Goal: Transaction & Acquisition: Purchase product/service

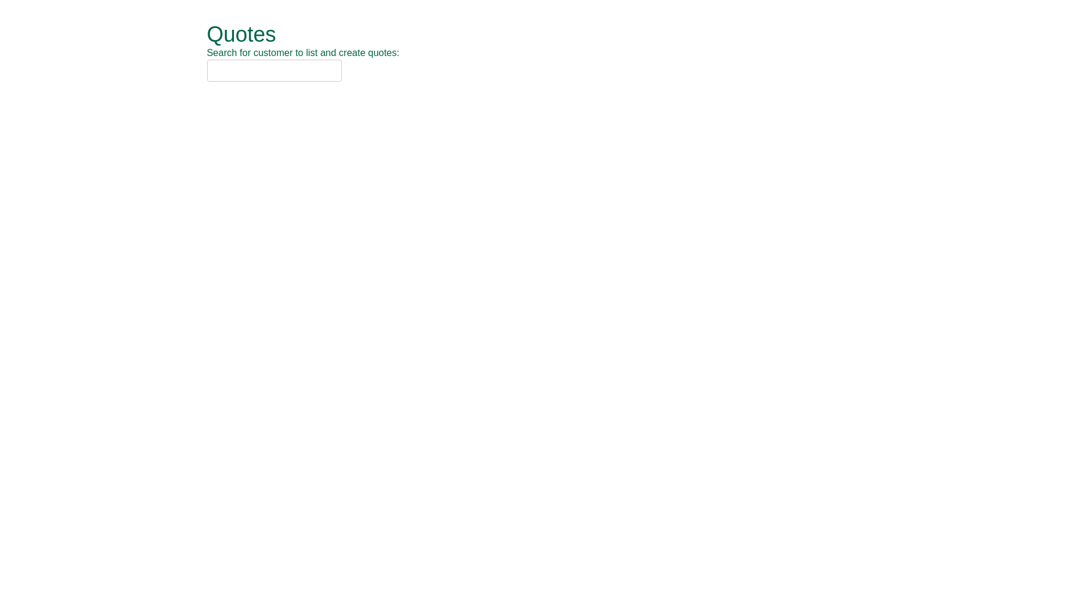
click at [240, 80] on input "text" at bounding box center [274, 71] width 135 height 22
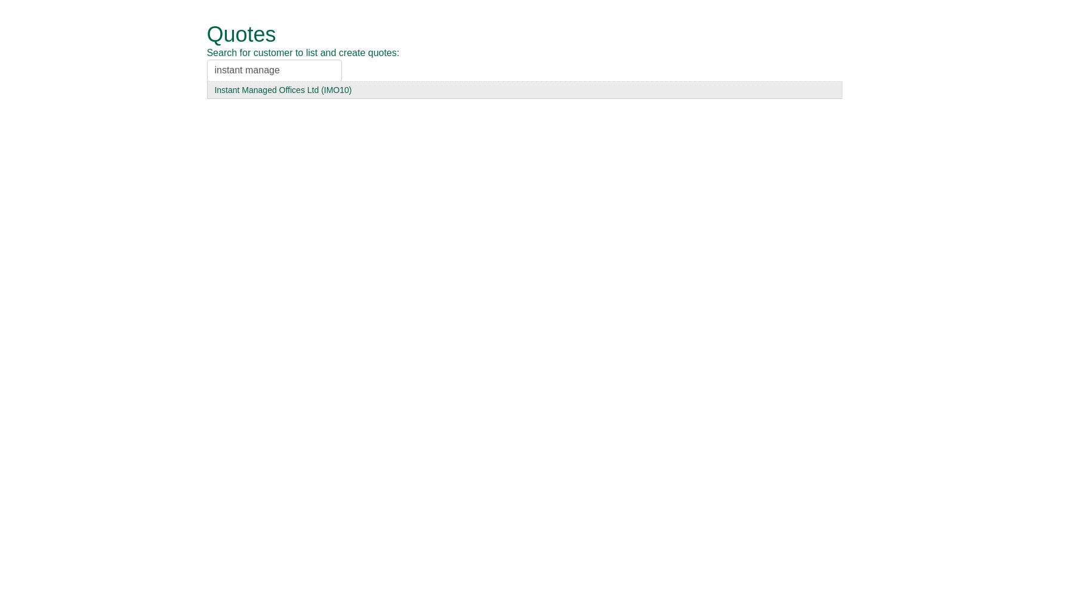
type input "instant manage"
click at [268, 86] on div "Instant Managed Offices Ltd (IMO10)" at bounding box center [525, 90] width 620 height 12
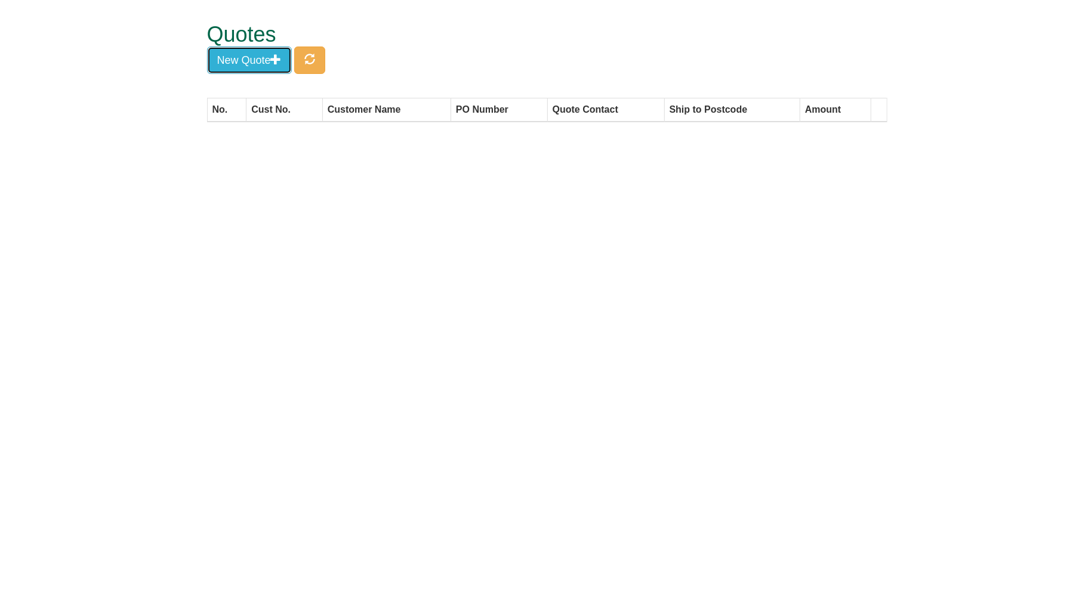
click at [281, 57] on span "button" at bounding box center [276, 59] width 11 height 11
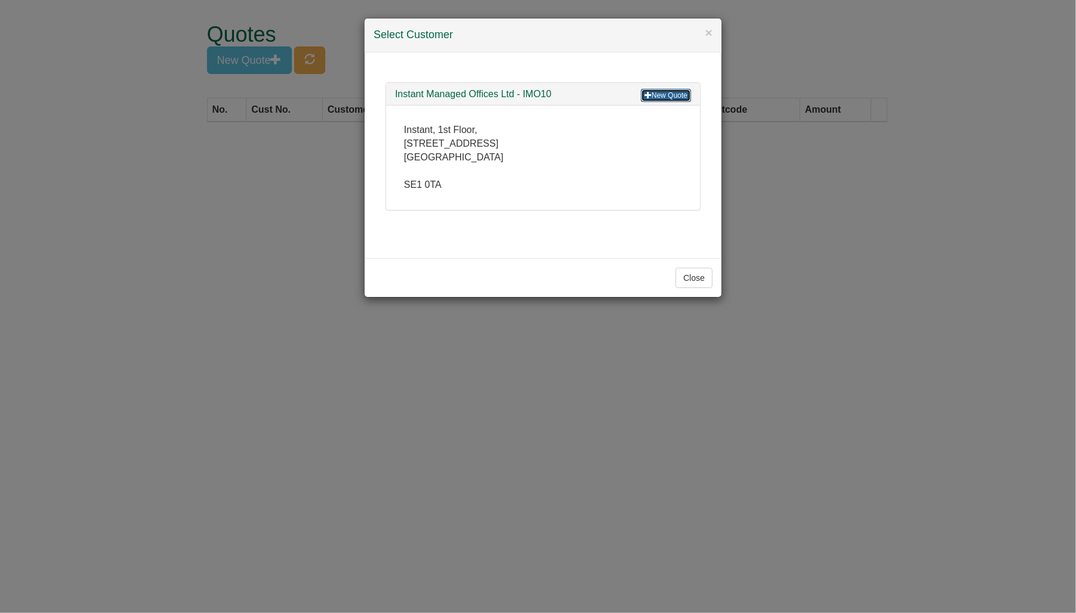
click at [676, 91] on link "New Quote" at bounding box center [666, 95] width 50 height 13
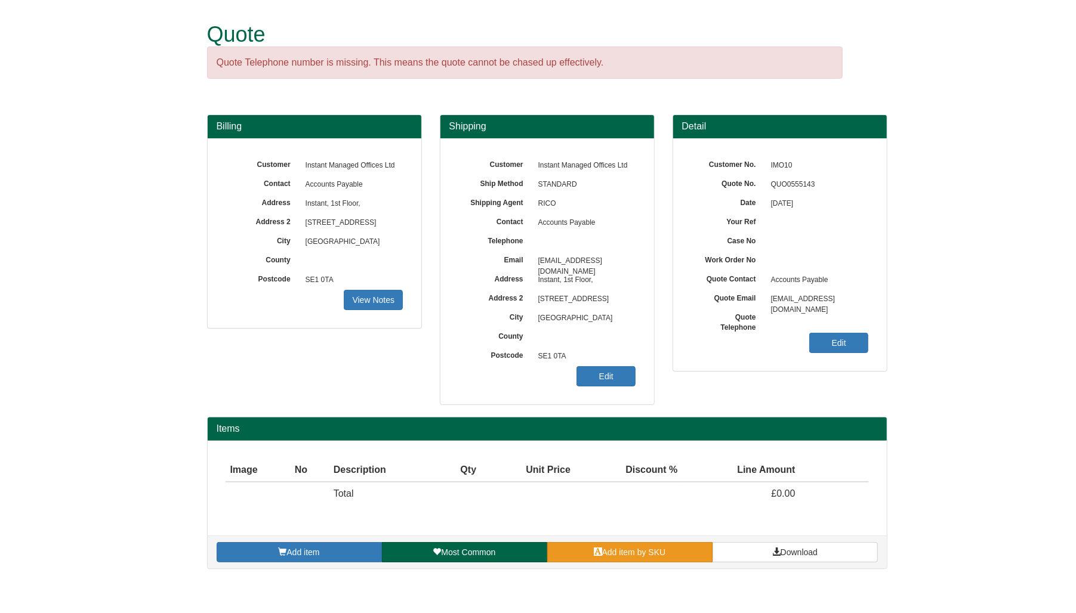
click at [681, 557] on link "Add item by SKU" at bounding box center [629, 552] width 165 height 20
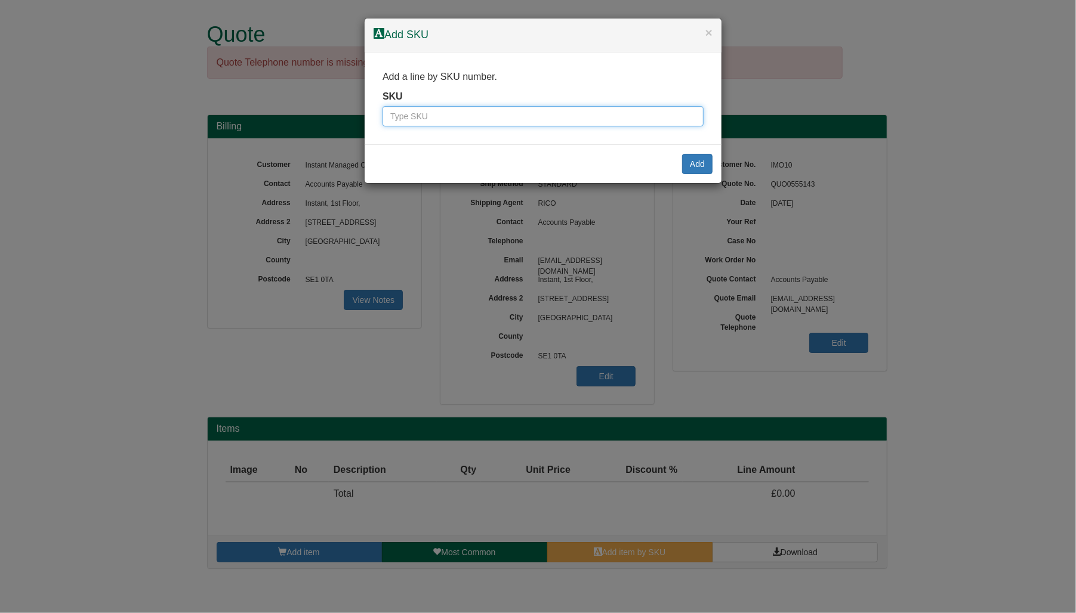
click at [547, 124] on input "text" at bounding box center [542, 116] width 321 height 20
paste input "9900004"
type input "9900004"
click at [691, 151] on div "Add" at bounding box center [542, 163] width 357 height 39
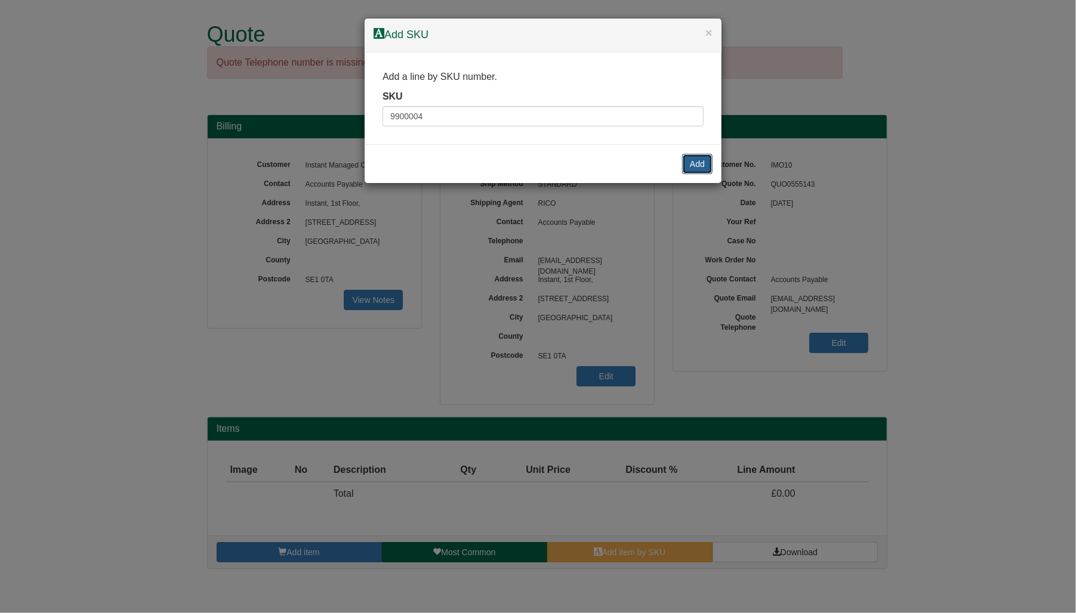
click at [701, 162] on button "Add" at bounding box center [697, 164] width 30 height 20
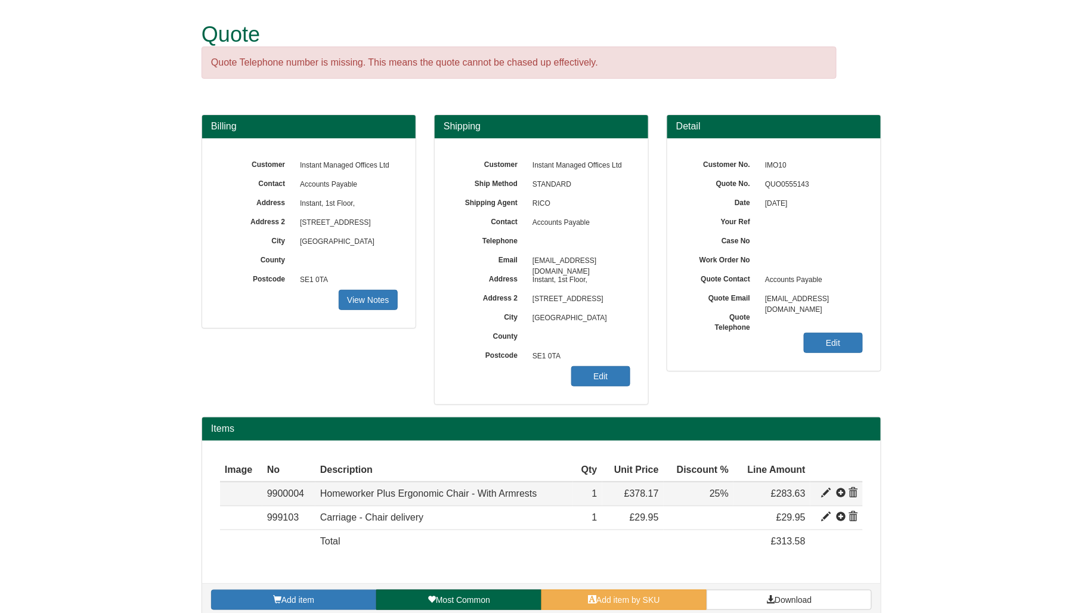
click at [855, 492] on span at bounding box center [854, 494] width 10 height 10
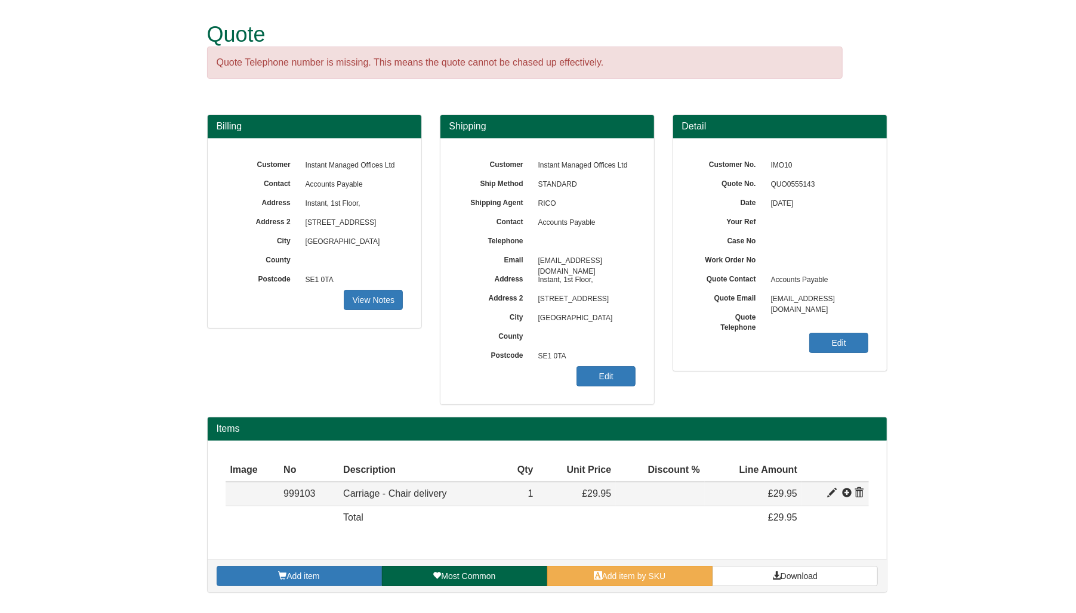
click at [860, 493] on span at bounding box center [859, 494] width 10 height 10
